Goal: Task Accomplishment & Management: Manage account settings

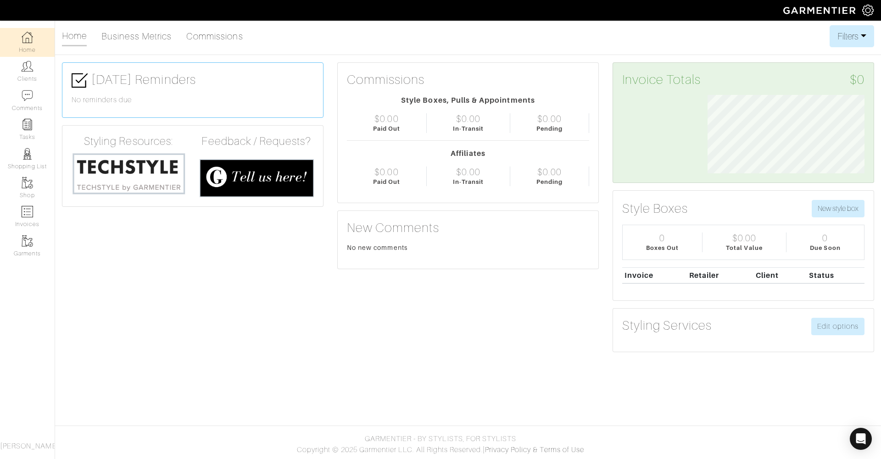
scroll to position [78, 171]
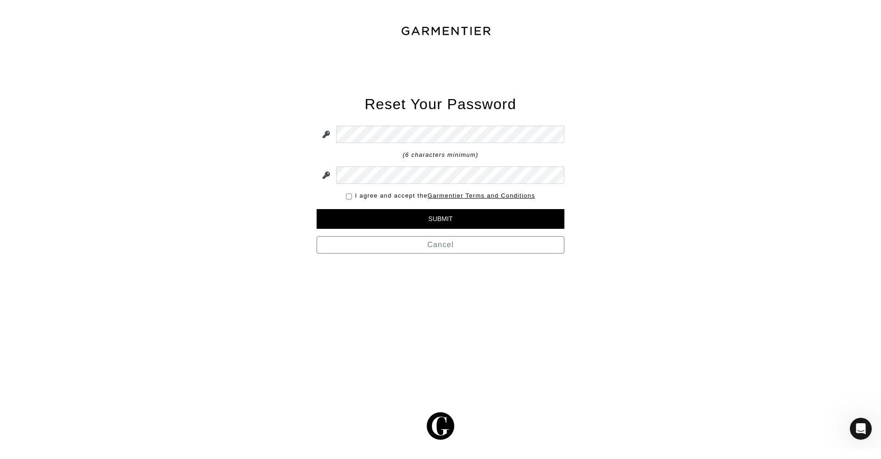
click at [343, 187] on div "I agree and accept the Garmentier Terms and Conditions" at bounding box center [441, 185] width 248 height 9
click at [346, 186] on input "checkbox" at bounding box center [349, 187] width 6 height 6
checkbox input "true"
click at [409, 210] on input "Submit" at bounding box center [441, 209] width 248 height 20
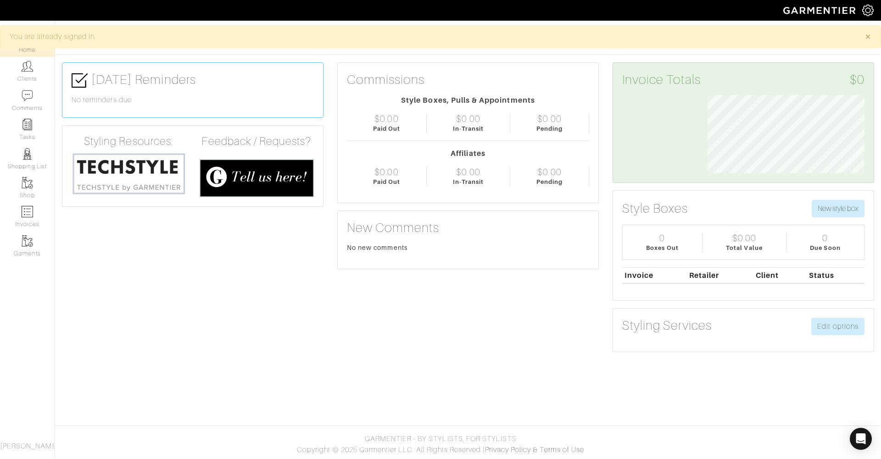
scroll to position [78, 171]
